Goal: Check status

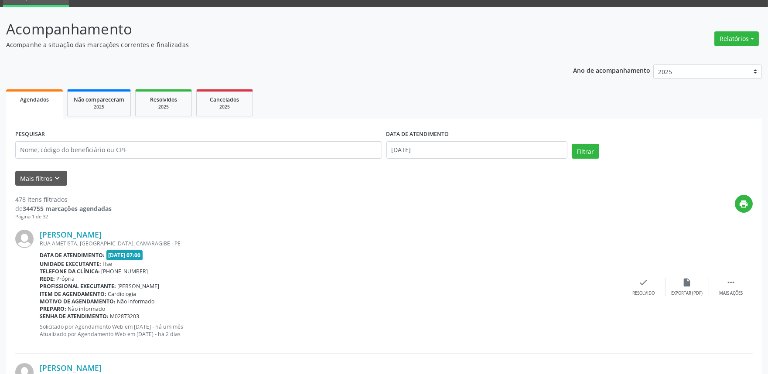
scroll to position [38, 0]
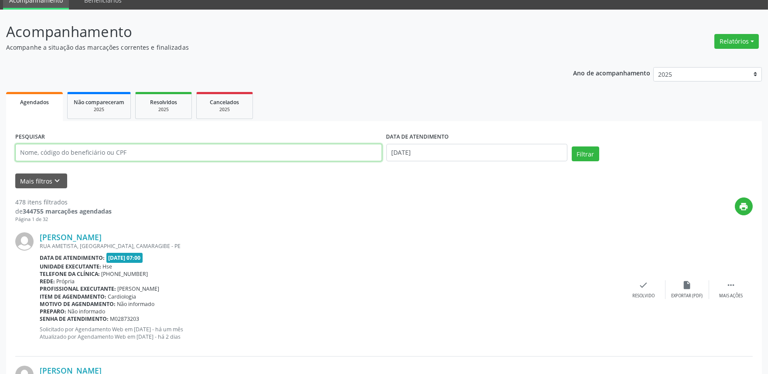
click at [97, 152] on input "text" at bounding box center [198, 152] width 367 height 17
type input "10426078420"
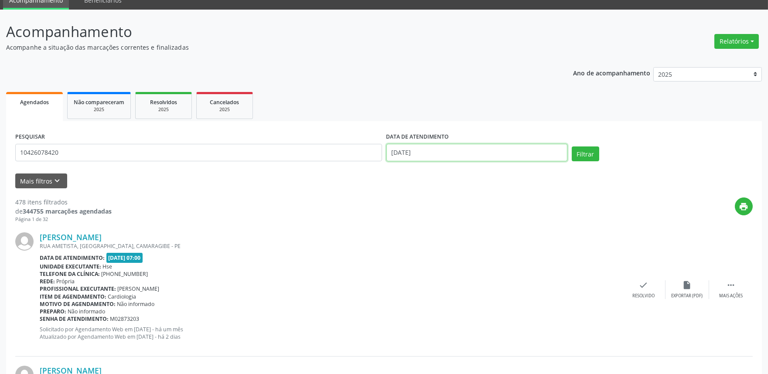
click at [478, 149] on input "[DATE]" at bounding box center [476, 152] width 181 height 17
click at [572, 147] on button "Filtrar" at bounding box center [585, 154] width 27 height 15
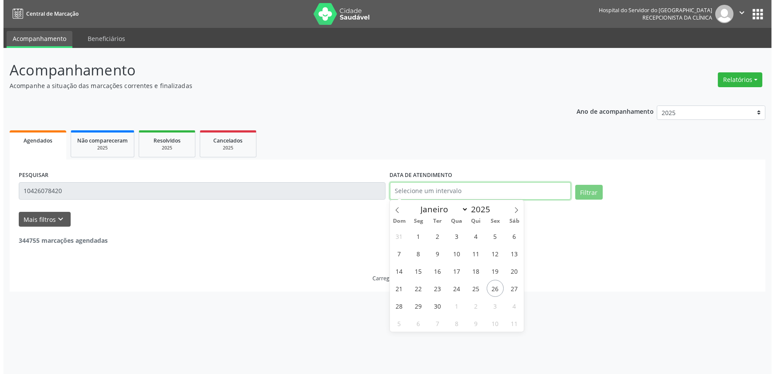
scroll to position [0, 0]
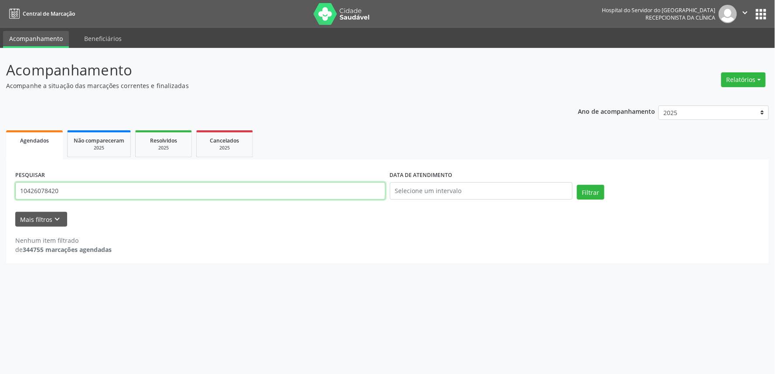
drag, startPoint x: 169, startPoint y: 194, endPoint x: 0, endPoint y: 181, distance: 169.7
click at [0, 181] on div "Acompanhamento Acompanhe a situação das marcações correntes e finalizadas Relat…" at bounding box center [387, 211] width 775 height 326
click at [90, 188] on input "[PERSON_NAME]" at bounding box center [200, 190] width 370 height 17
type input "[PERSON_NAME]"
click at [577, 185] on button "Filtrar" at bounding box center [590, 192] width 27 height 15
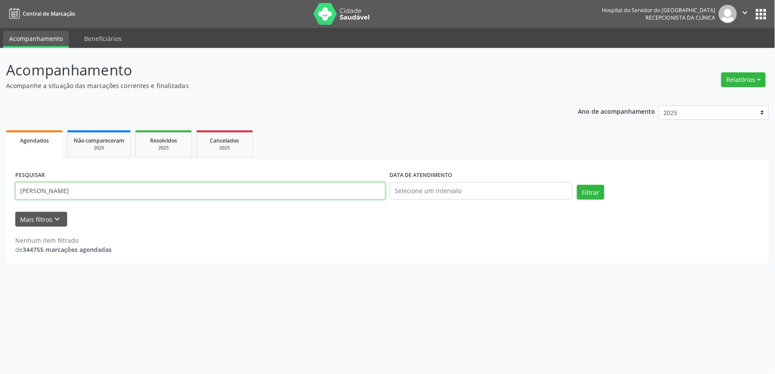
drag, startPoint x: 141, startPoint y: 190, endPoint x: 10, endPoint y: 175, distance: 132.5
click at [10, 175] on div "PESQUISAR [PERSON_NAME] DATA DE ATENDIMENTO Filtrar UNIDADE EXECUTANTE Selecion…" at bounding box center [387, 212] width 763 height 104
